Goal: Information Seeking & Learning: Understand process/instructions

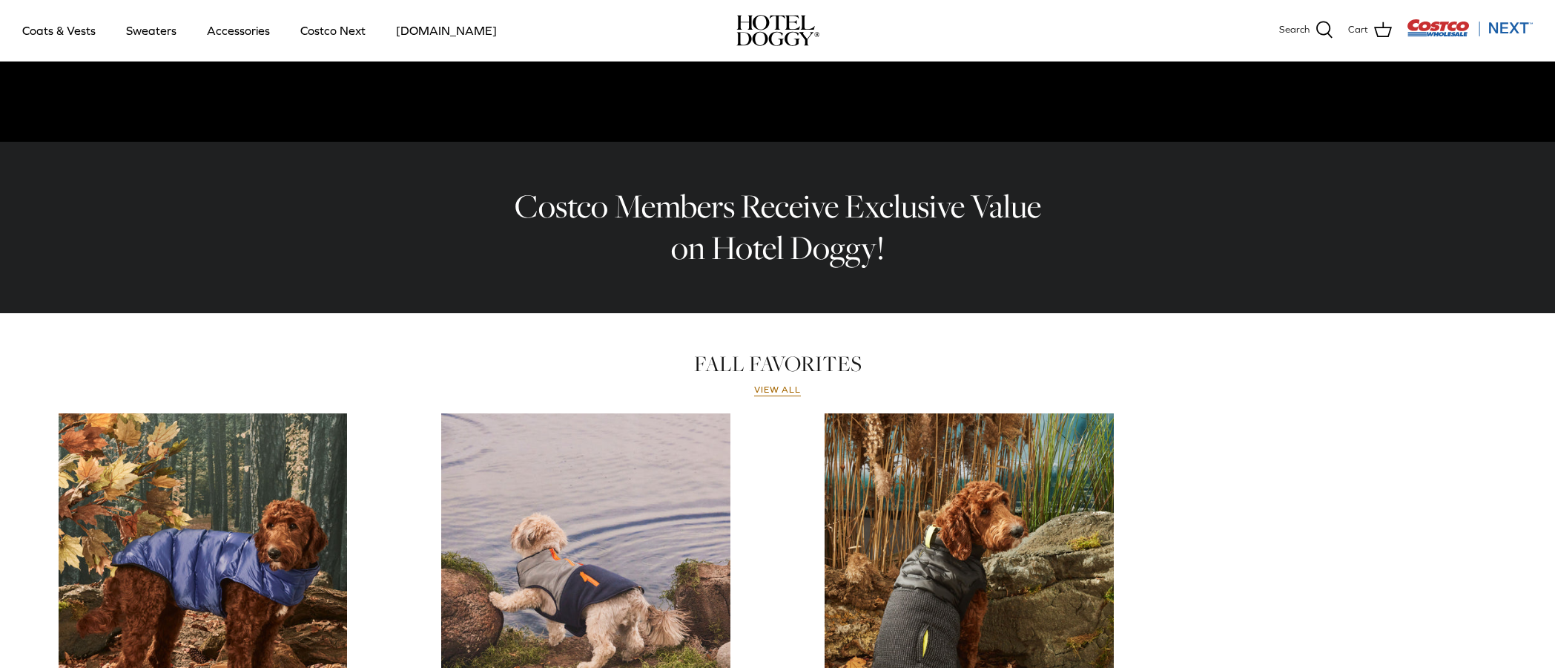
scroll to position [730, 0]
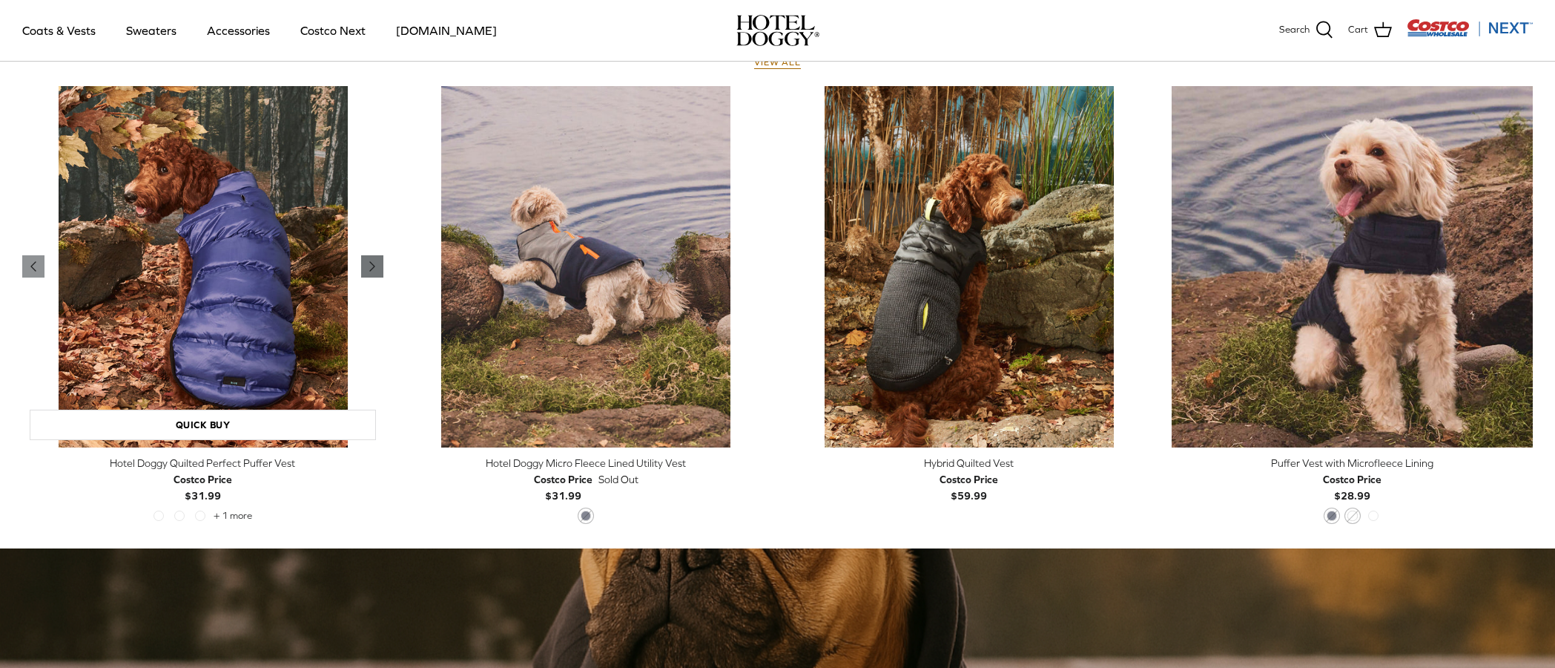
click at [376, 270] on icon "Right" at bounding box center [372, 266] width 18 height 18
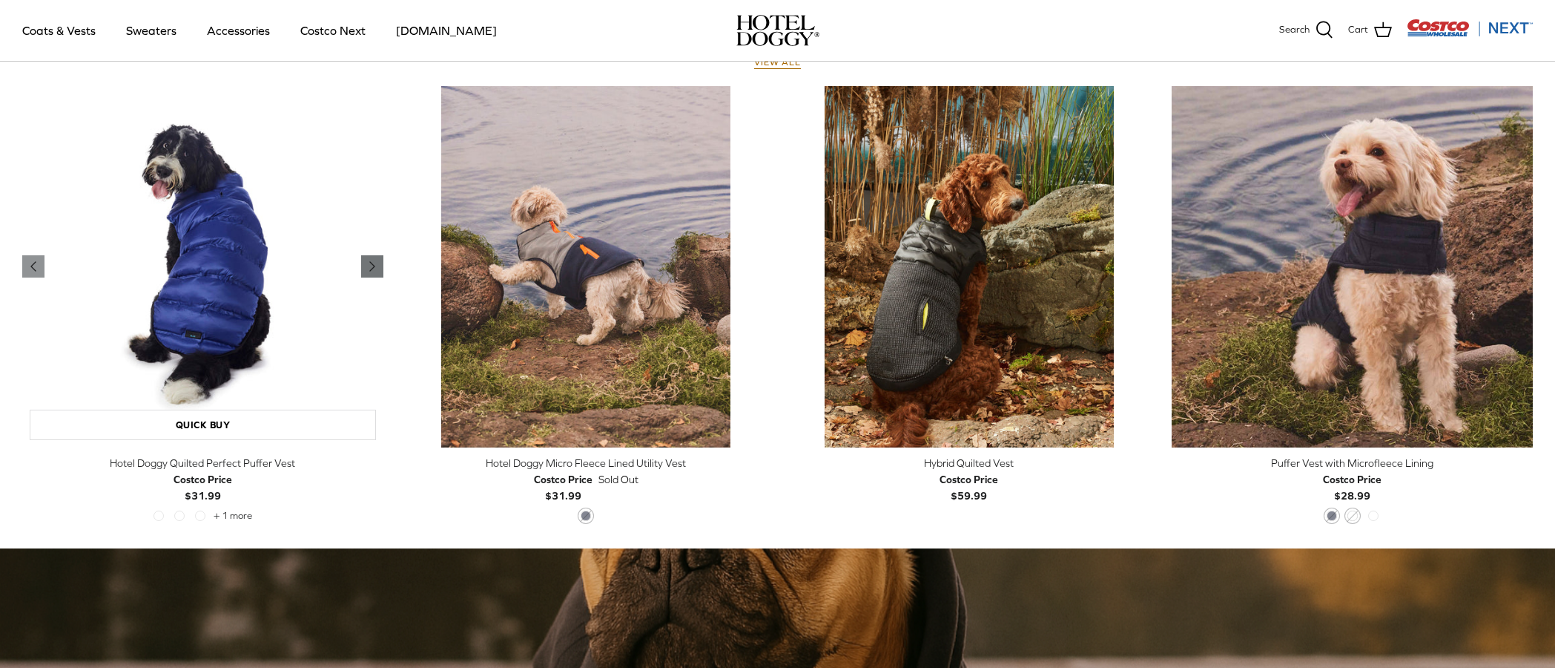
click at [376, 270] on icon "Right" at bounding box center [372, 266] width 18 height 18
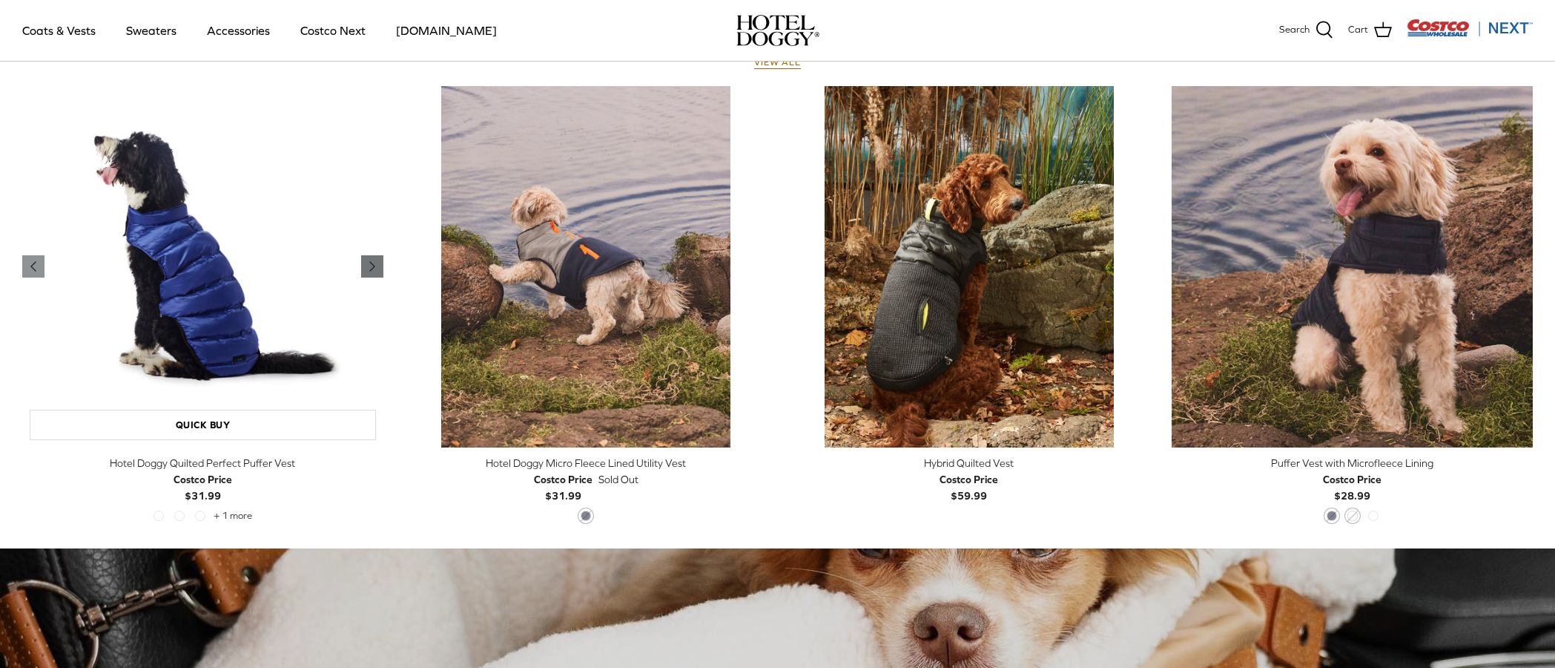
click at [376, 270] on icon "Right" at bounding box center [372, 266] width 18 height 18
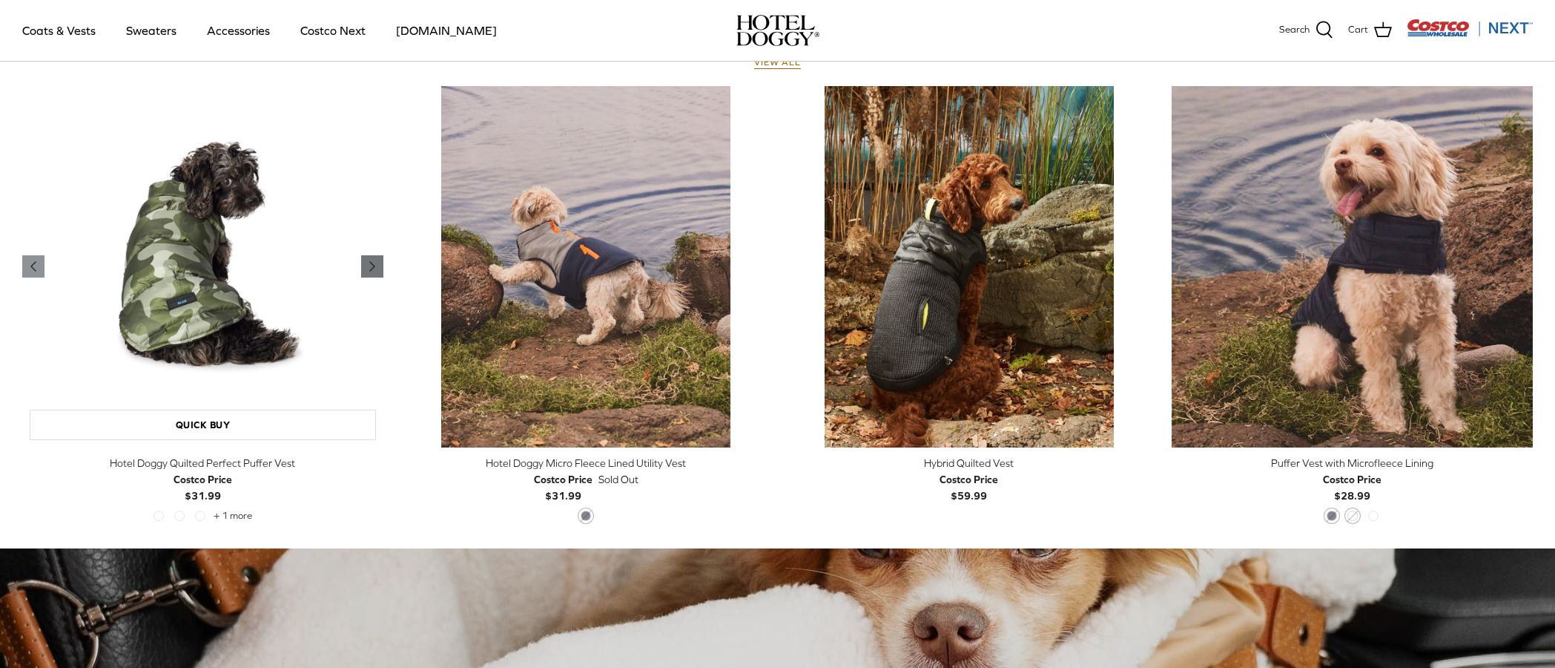
click at [376, 270] on icon "Right" at bounding box center [372, 266] width 18 height 18
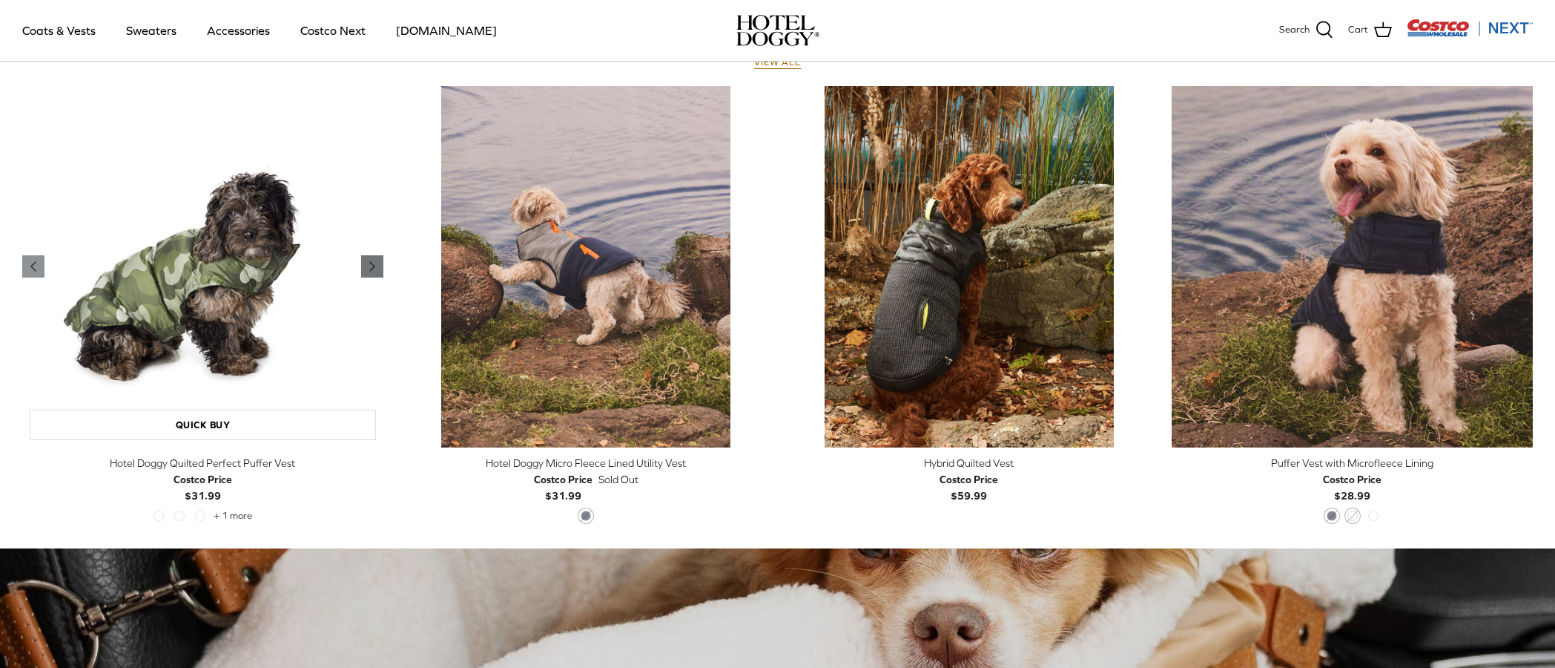
click at [376, 270] on icon "Right" at bounding box center [372, 266] width 18 height 18
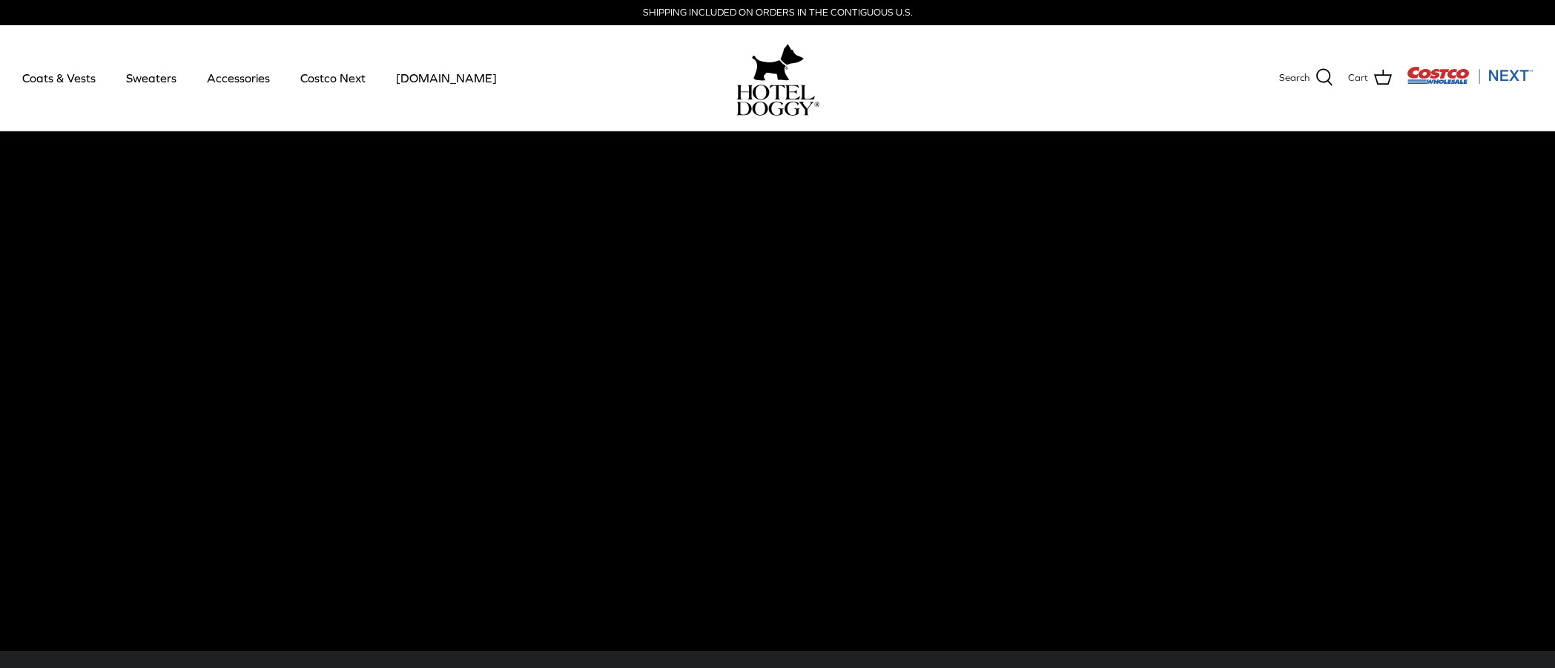
scroll to position [0, 0]
click at [225, 83] on link "Accessories" at bounding box center [239, 78] width 90 height 50
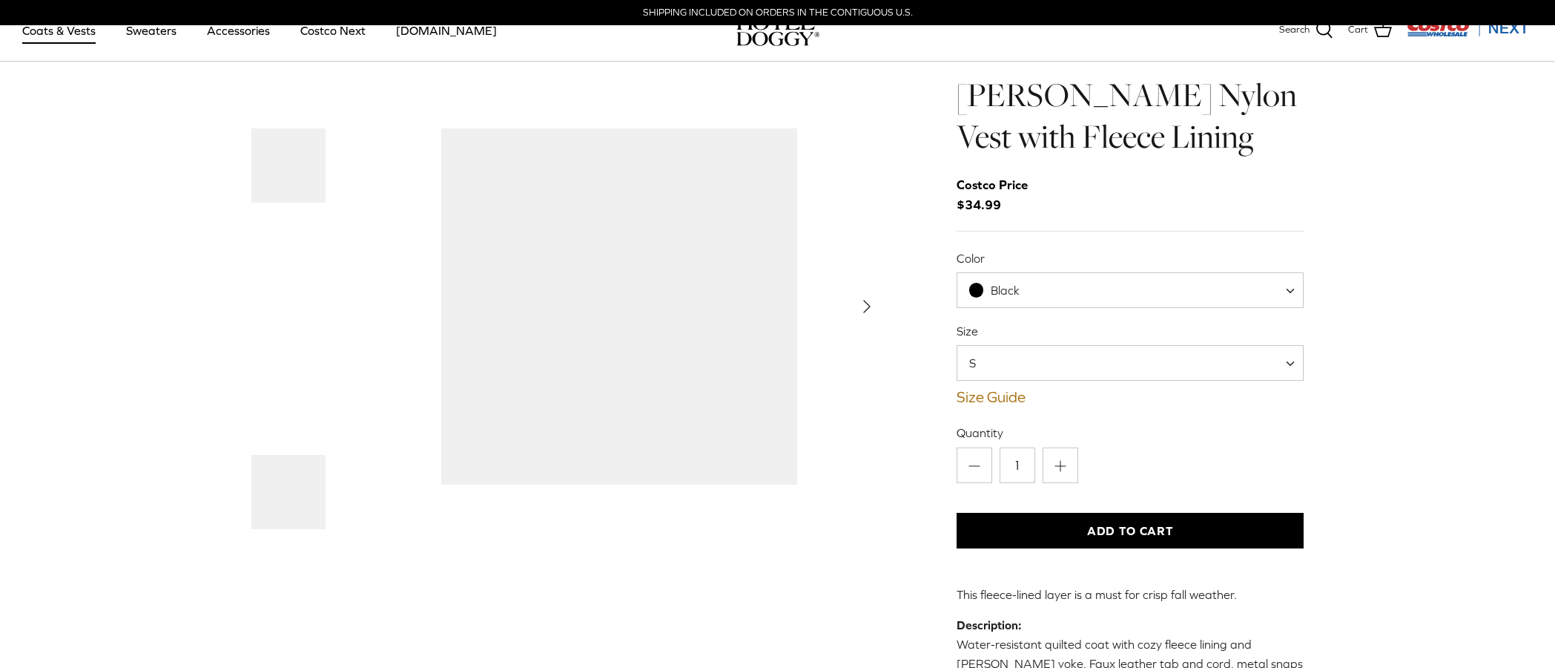
scroll to position [62, 0]
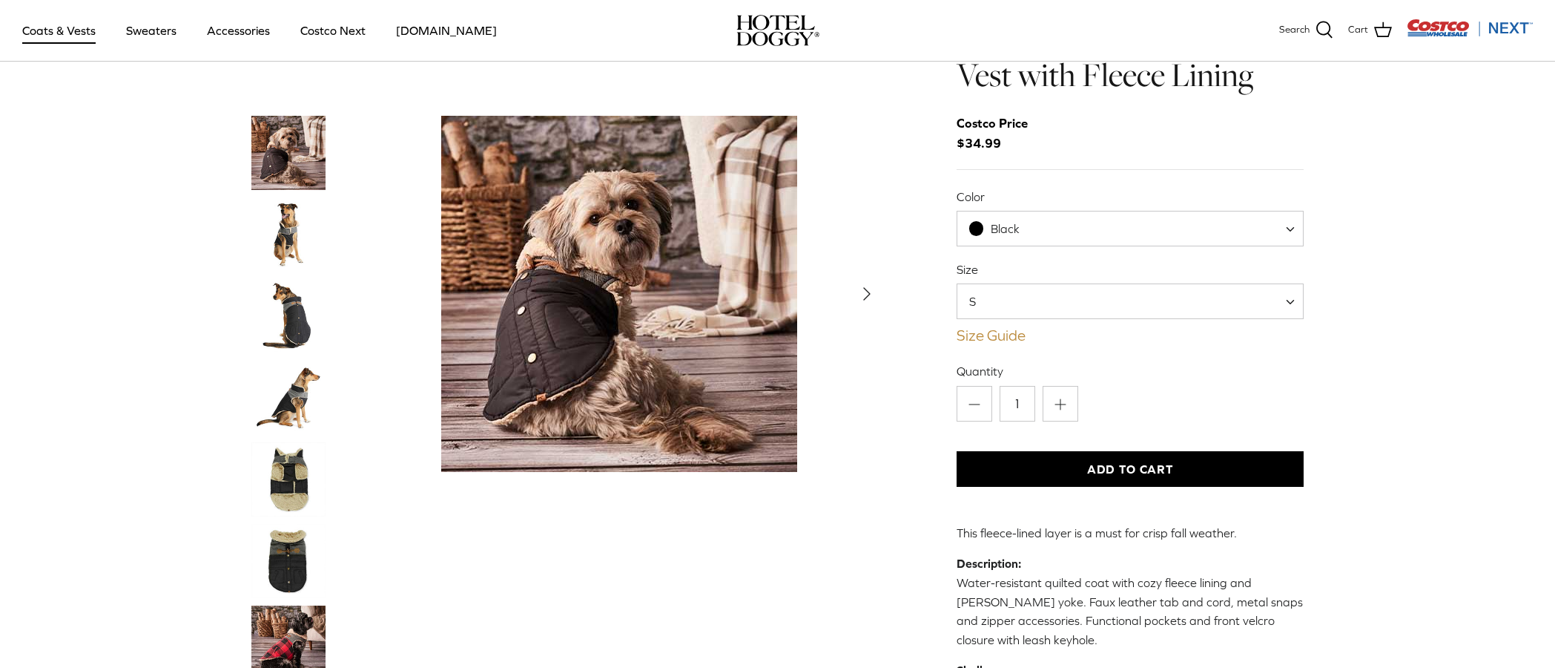
click at [992, 338] on link "Size Guide" at bounding box center [1131, 335] width 348 height 18
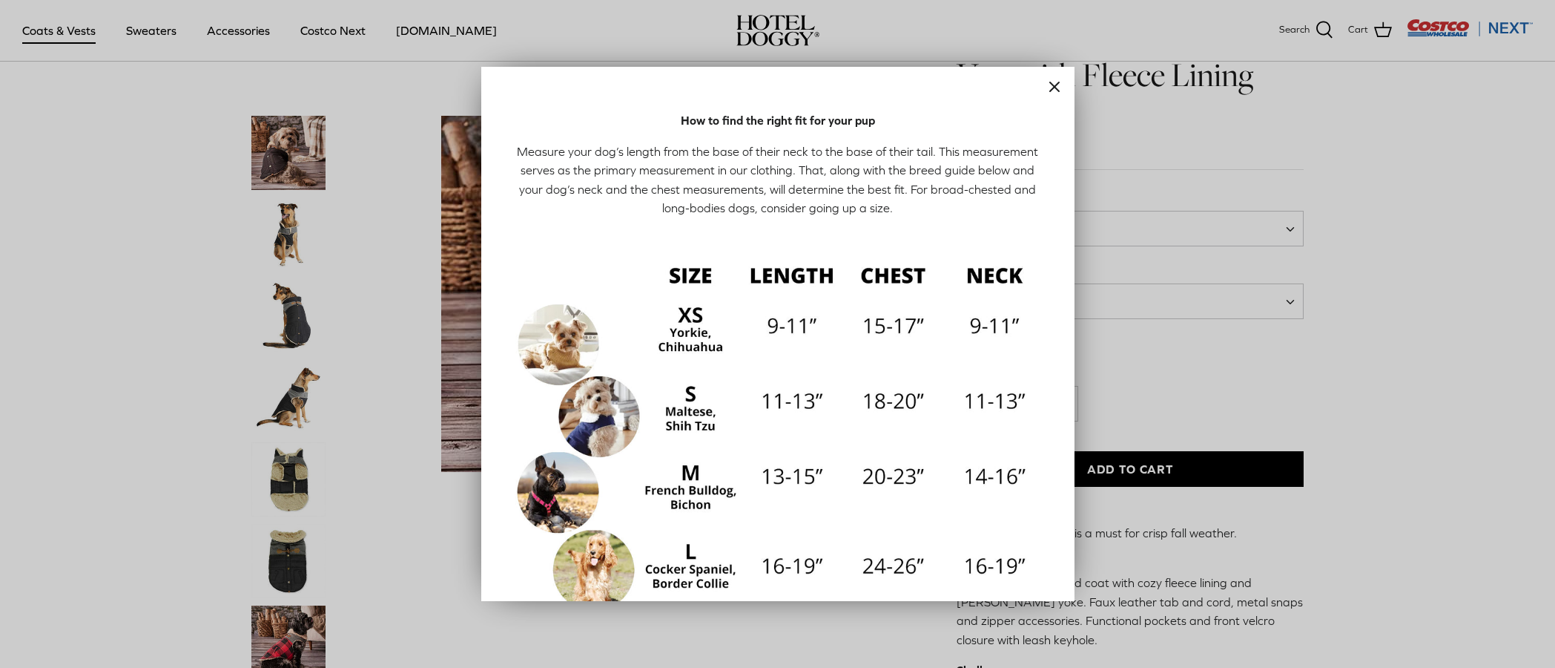
scroll to position [0, 0]
click at [1058, 87] on icon "Close" at bounding box center [1055, 87] width 18 height 18
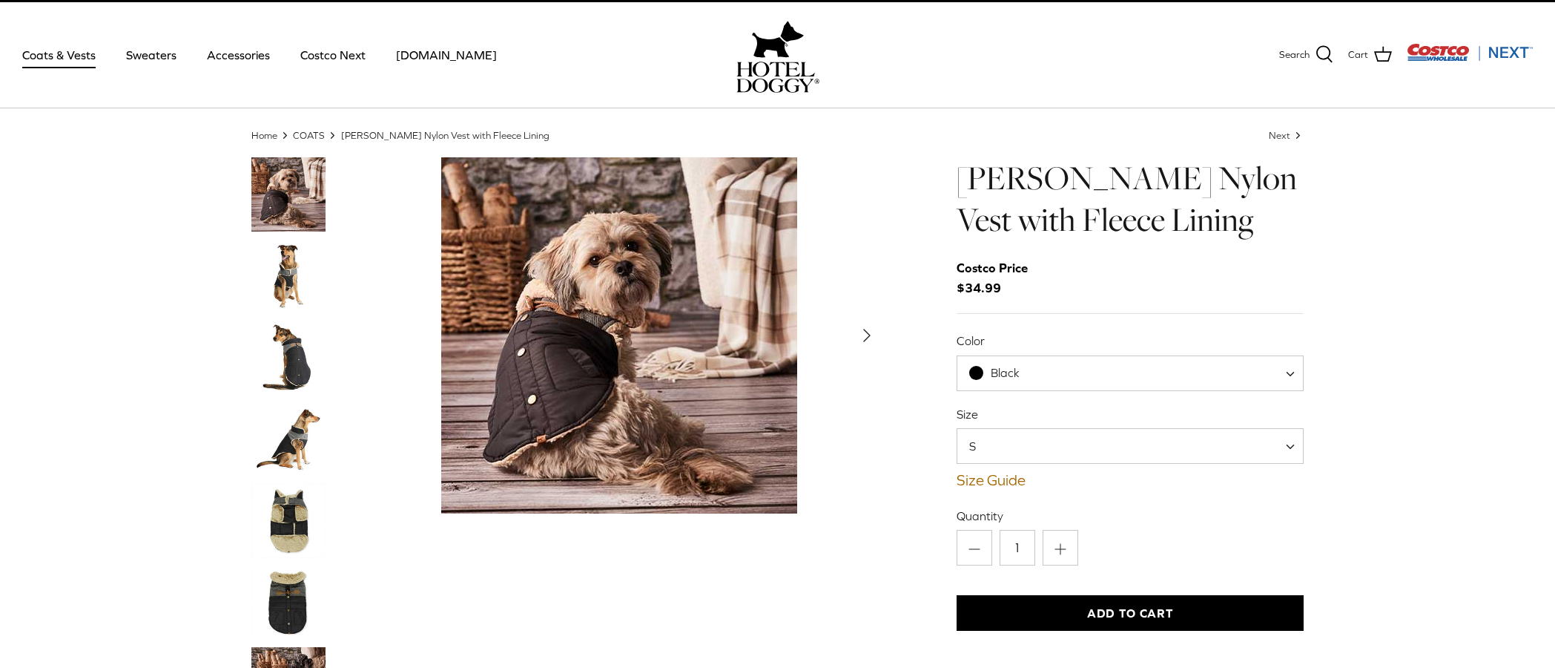
scroll to position [27, 0]
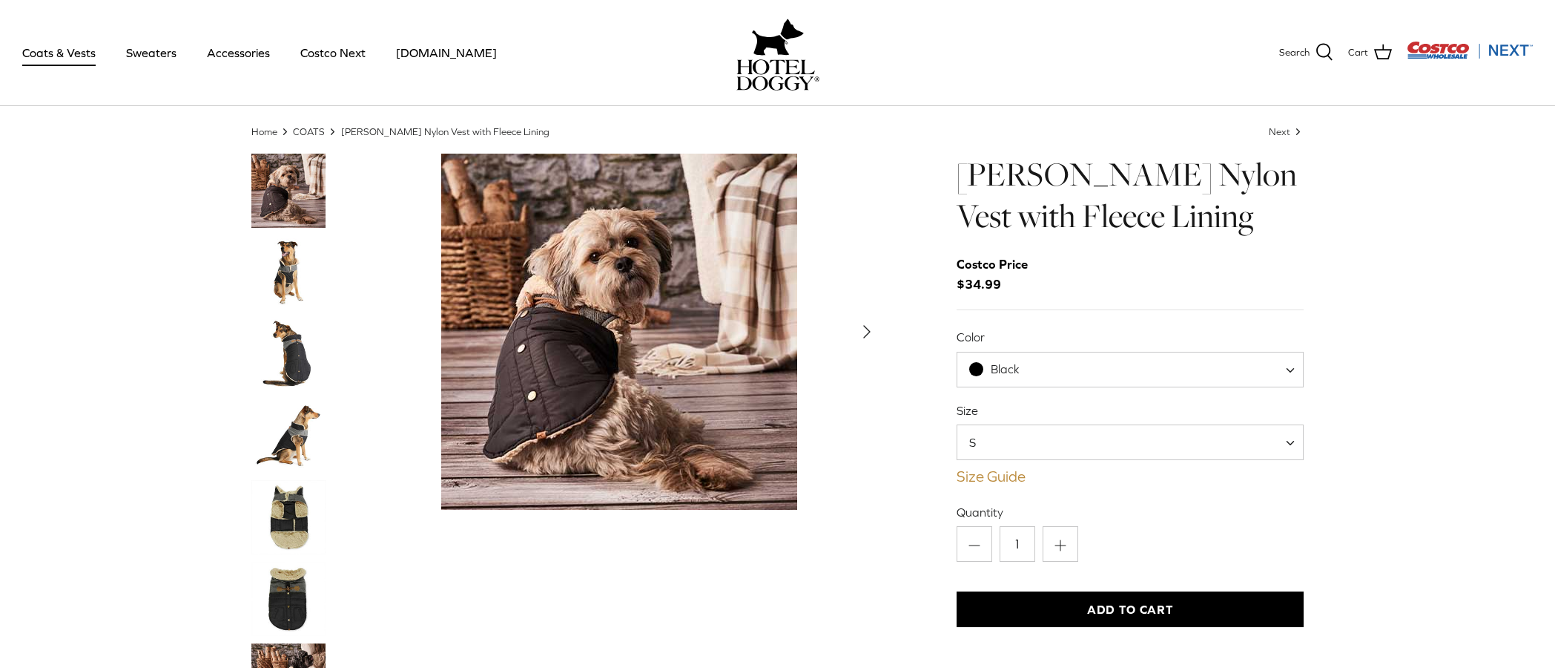
click at [972, 475] on link "Size Guide" at bounding box center [1131, 476] width 348 height 18
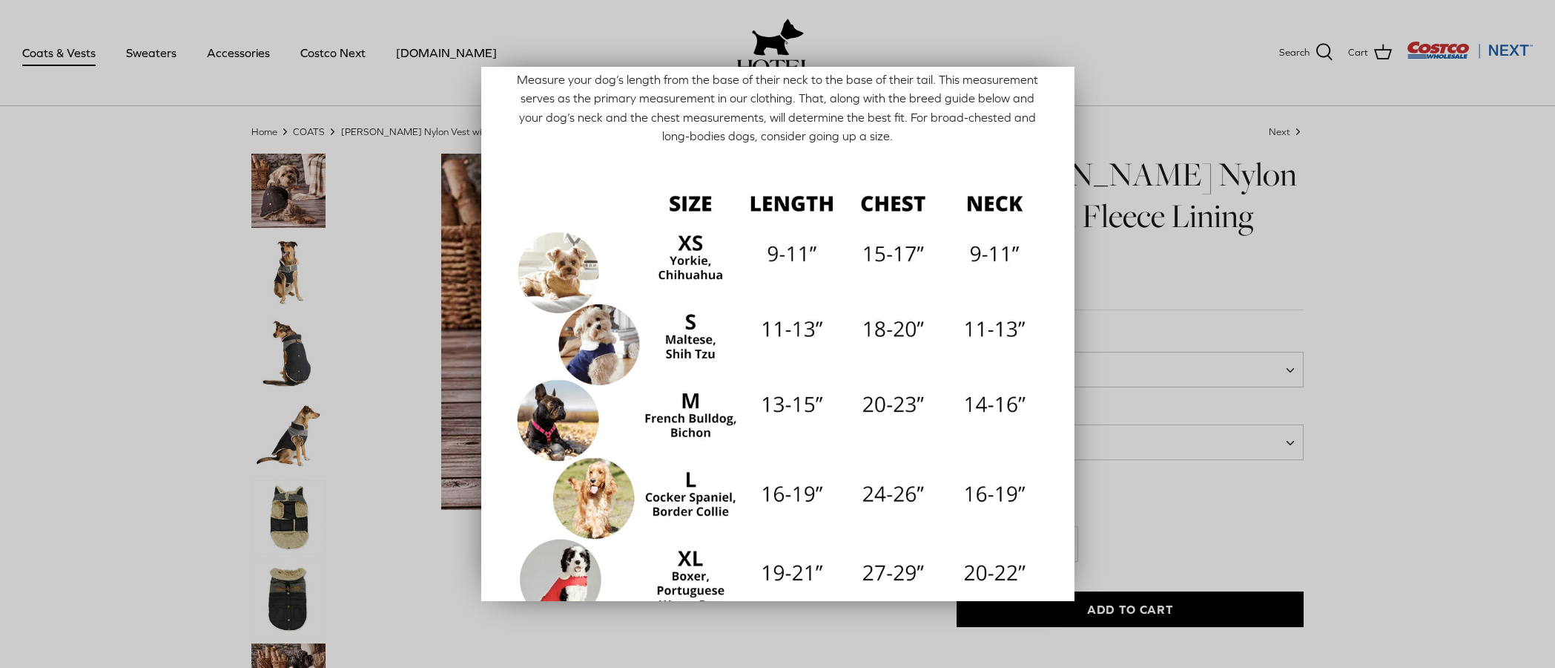
scroll to position [63, 0]
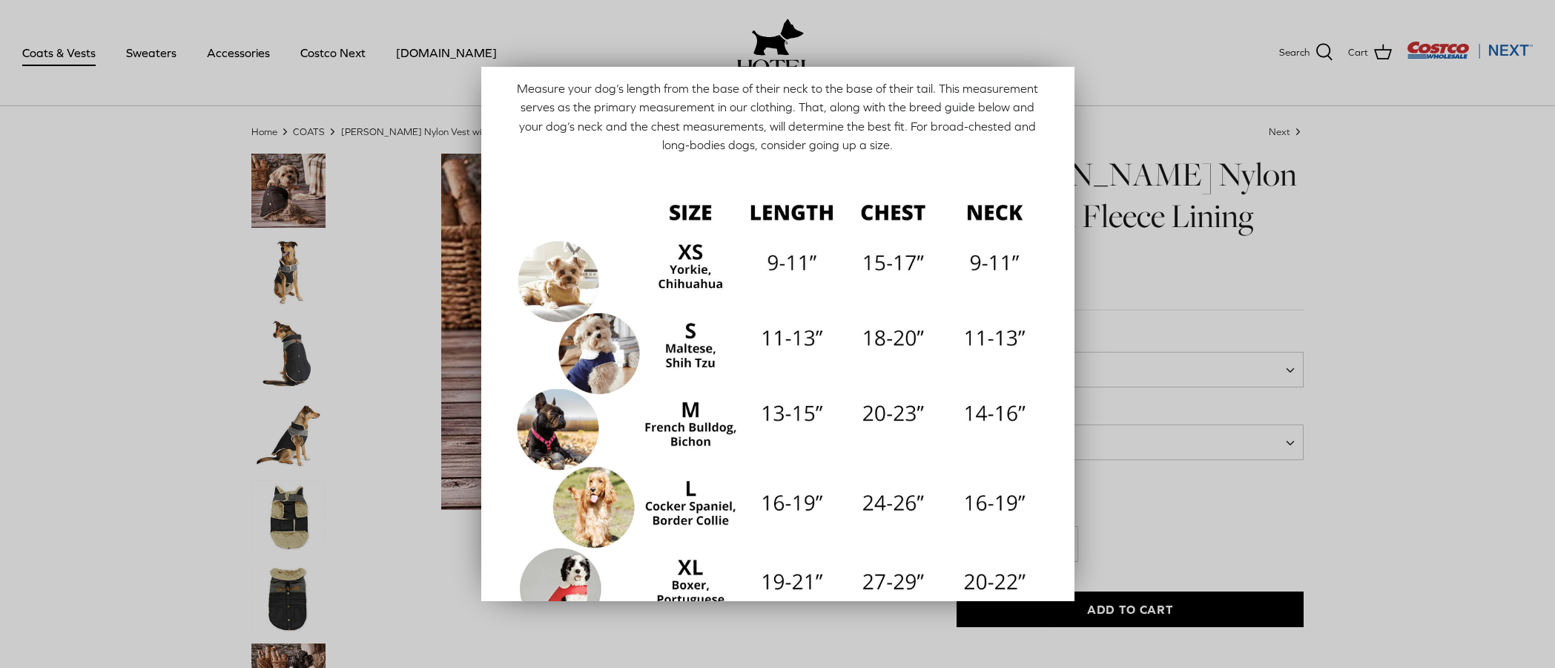
click at [103, 330] on div at bounding box center [777, 334] width 1555 height 668
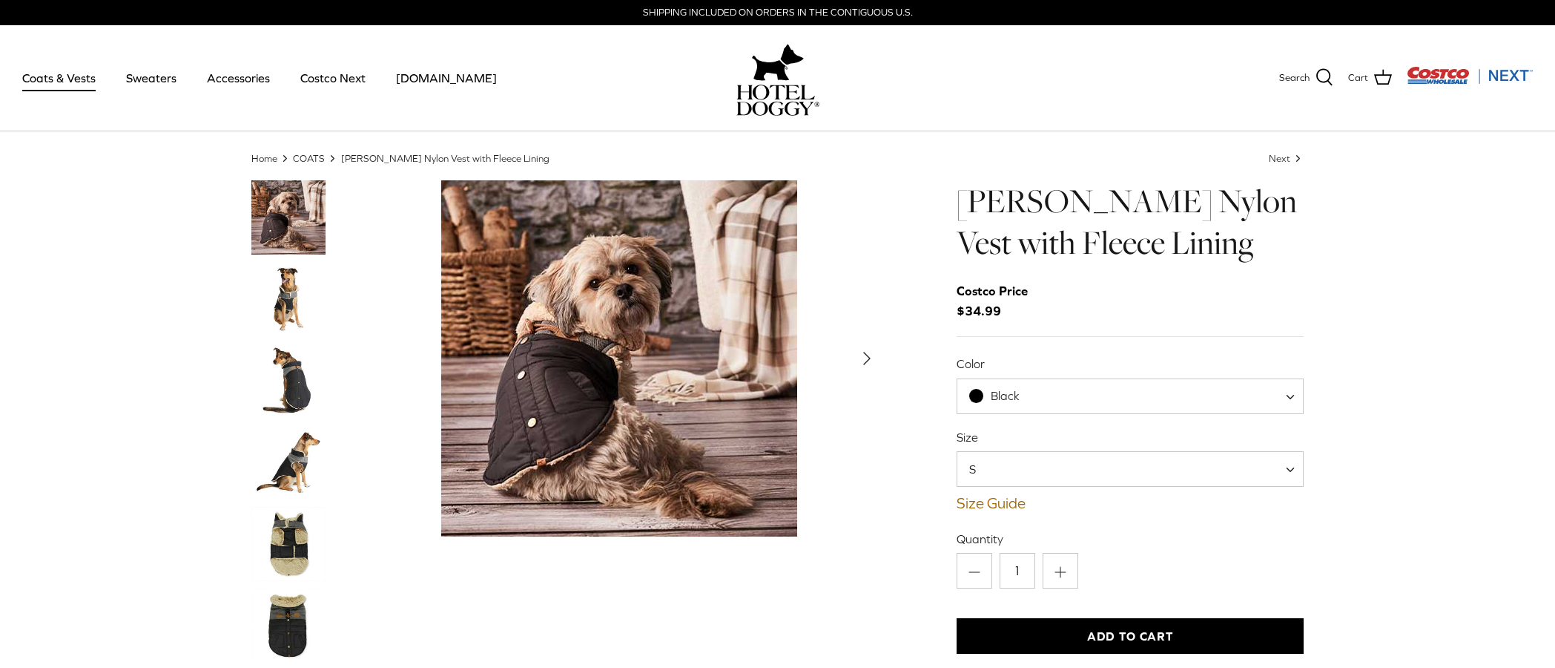
scroll to position [0, 0]
